Goal: Communication & Community: Connect with others

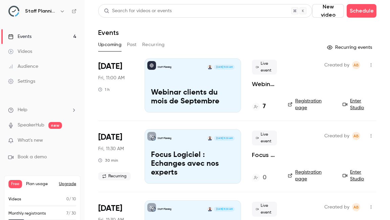
click at [371, 62] on button "button" at bounding box center [371, 65] width 11 height 11
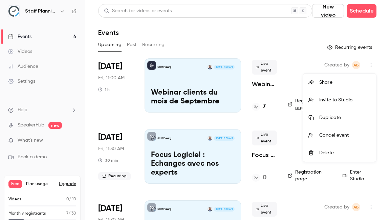
click at [334, 101] on div "Invite to Studio" at bounding box center [344, 100] width 51 height 7
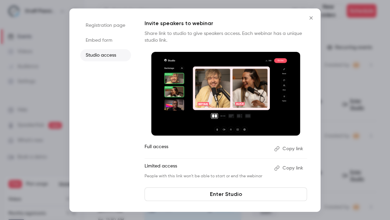
click at [291, 150] on button "Copy link" at bounding box center [290, 148] width 36 height 11
click at [286, 149] on button "Copy link" at bounding box center [290, 148] width 36 height 11
click at [313, 15] on button "Close" at bounding box center [311, 18] width 14 height 14
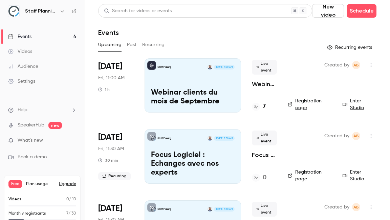
click at [369, 65] on icon "button" at bounding box center [370, 65] width 5 height 5
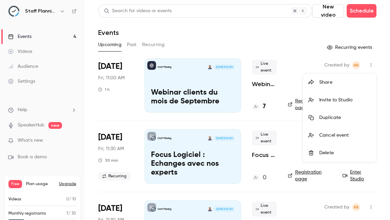
click at [335, 99] on div "Invite to Studio" at bounding box center [344, 100] width 51 height 7
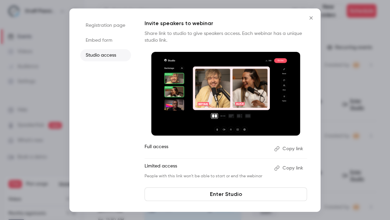
click at [121, 24] on li "Registration page" at bounding box center [105, 25] width 51 height 12
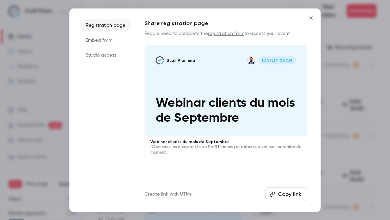
click at [113, 37] on li "Embed form" at bounding box center [105, 40] width 51 height 12
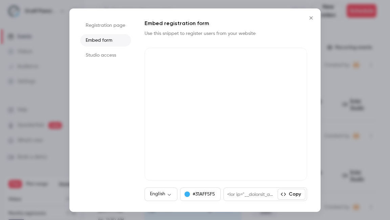
click at [113, 55] on li "Studio access" at bounding box center [105, 55] width 51 height 12
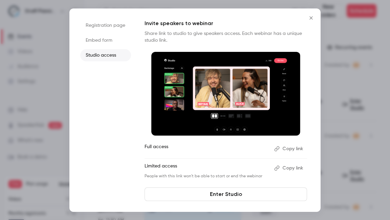
click at [236, 176] on p "People with this link won't be able to start or end the webinar" at bounding box center [207, 175] width 124 height 5
copy p "People with this link won't be able to start or end the webinar"
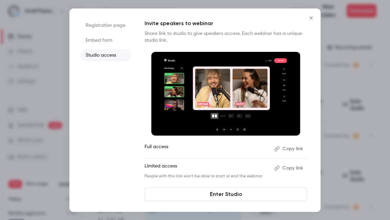
click at [220, 175] on p "People with this link won't be able to start or end the webinar" at bounding box center [207, 175] width 124 height 5
drag, startPoint x: 260, startPoint y: 174, endPoint x: 142, endPoint y: 175, distance: 118.9
click at [142, 175] on div "Registration page Embed form Studio access Invite speakers to webinar Share lin…" at bounding box center [194, 109] width 251 height 203
copy p "People with this link won't be able to start or end the webinar"
click at [197, 157] on ul "Full access Copy link Limited access Copy link People with this link won't be a…" at bounding box center [226, 161] width 163 height 36
